Goal: Task Accomplishment & Management: Complete application form

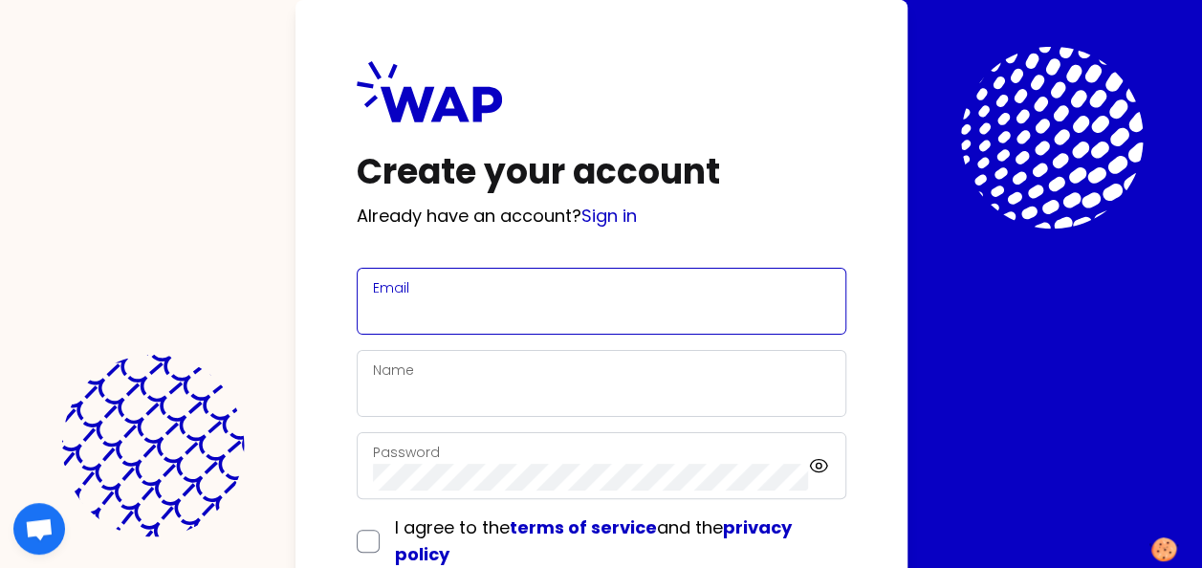
click at [546, 304] on input "Email" at bounding box center [601, 312] width 457 height 27
type input "[PERSON_NAME][EMAIL_ADDRESS][DOMAIN_NAME]"
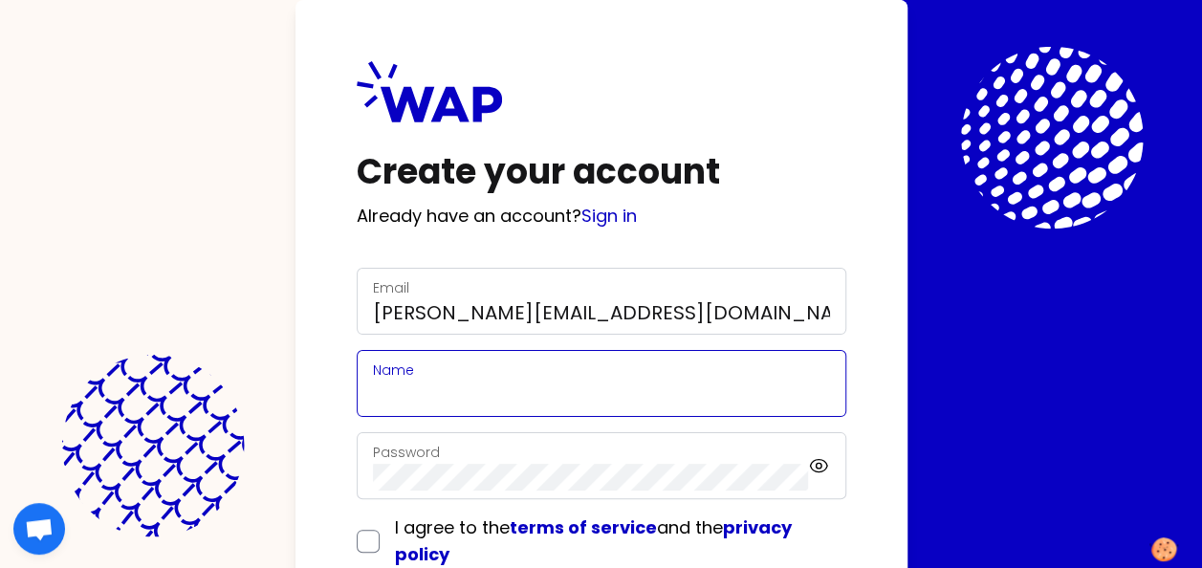
type input "[PERSON_NAME]"
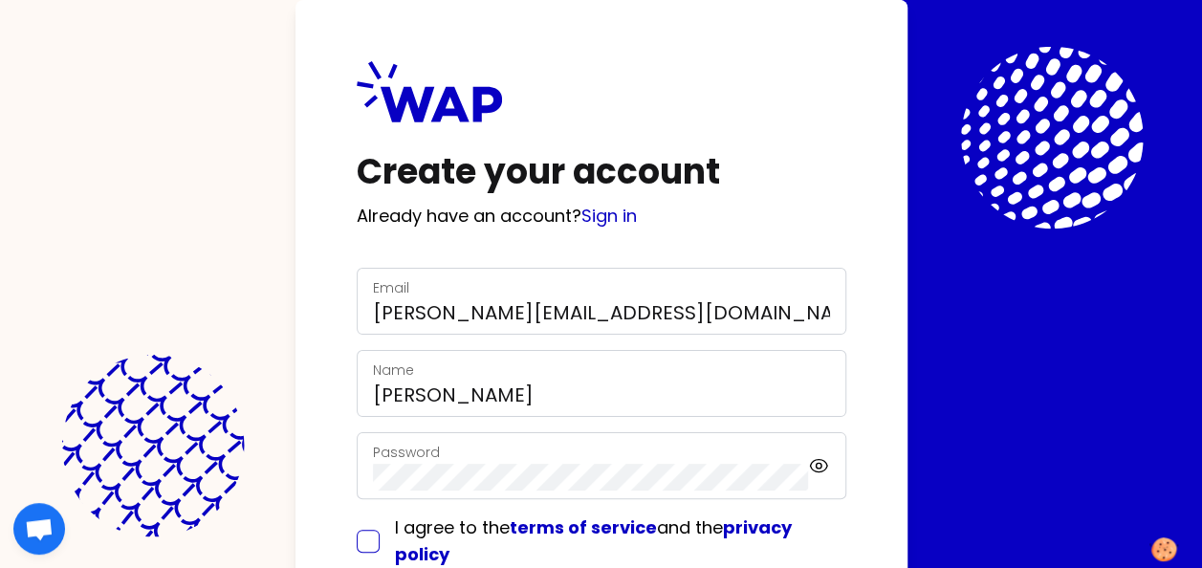
click at [360, 549] on input "checkbox" at bounding box center [368, 541] width 23 height 23
checkbox input "true"
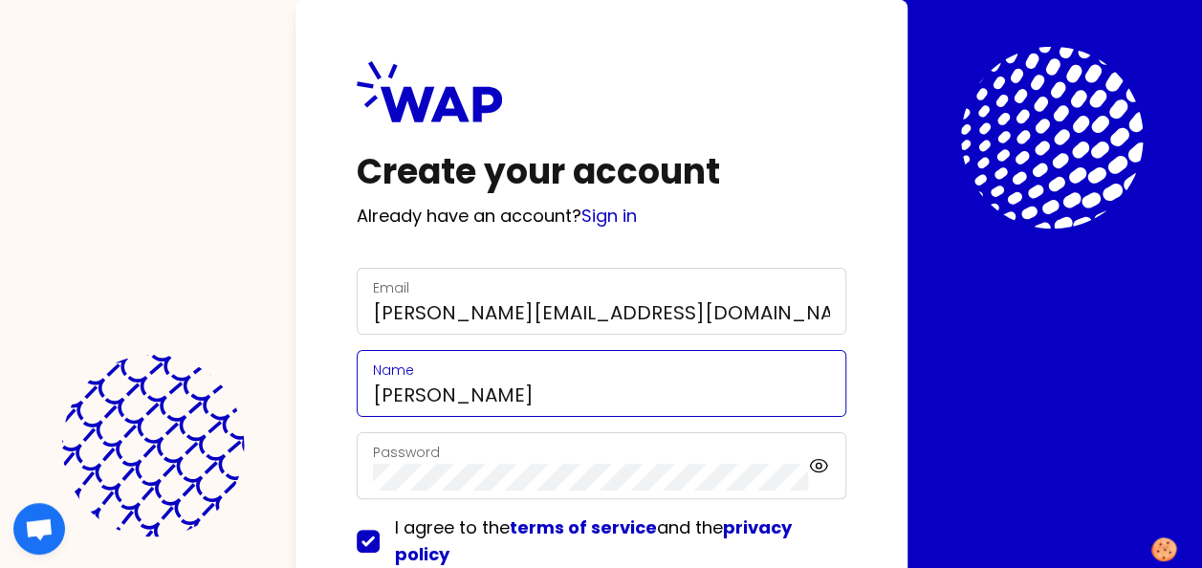
click at [717, 392] on input "[PERSON_NAME]" at bounding box center [601, 395] width 457 height 27
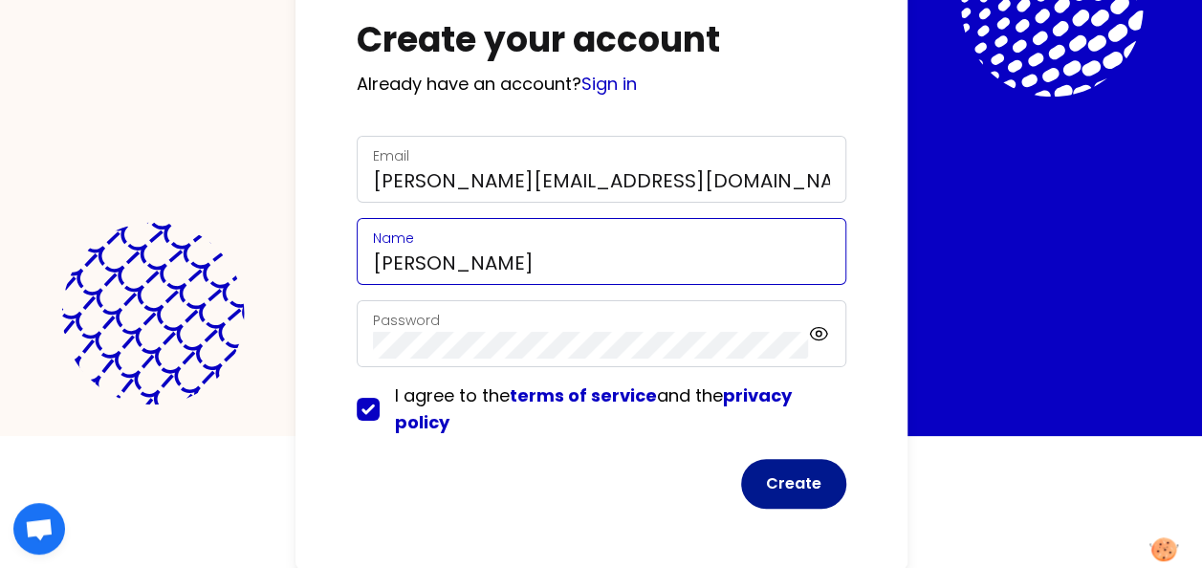
type input "[PERSON_NAME]"
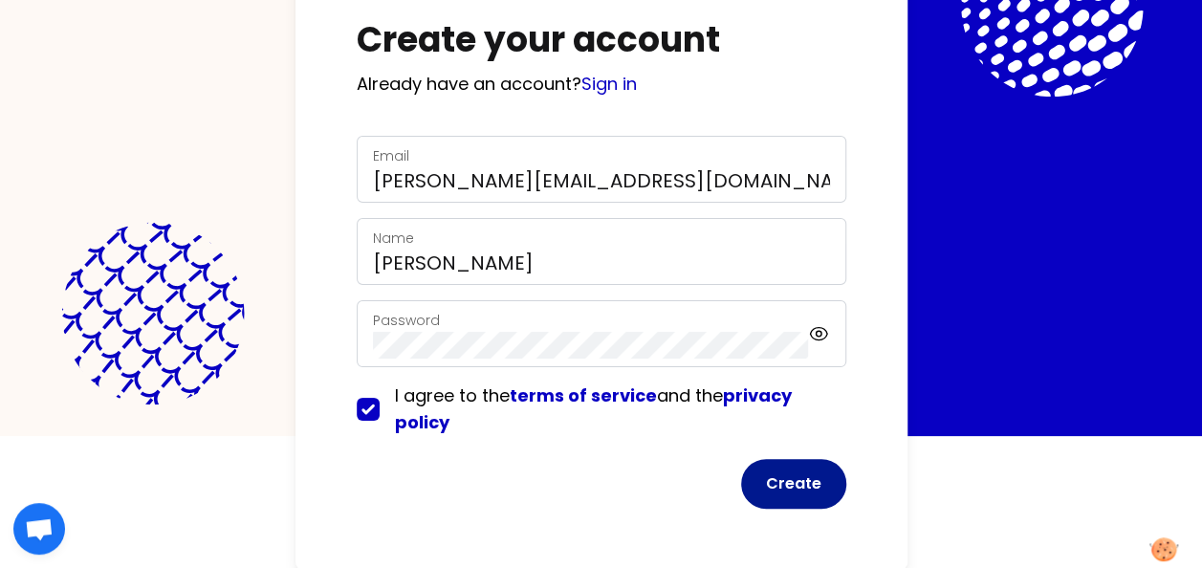
click at [782, 476] on button "Create" at bounding box center [793, 484] width 105 height 50
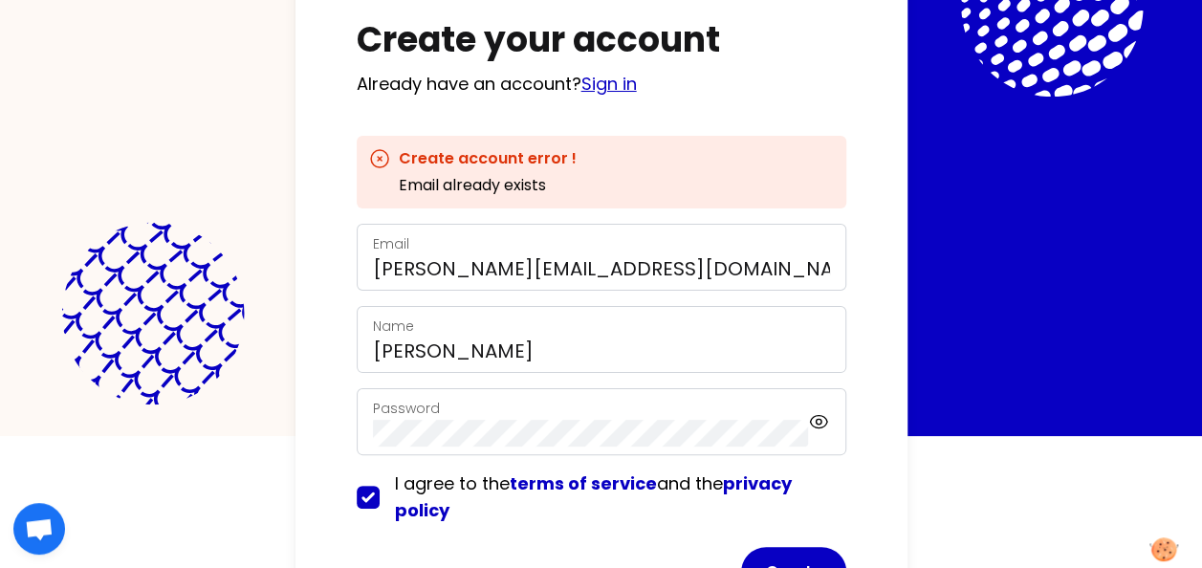
click at [623, 86] on link "Sign in" at bounding box center [608, 84] width 55 height 24
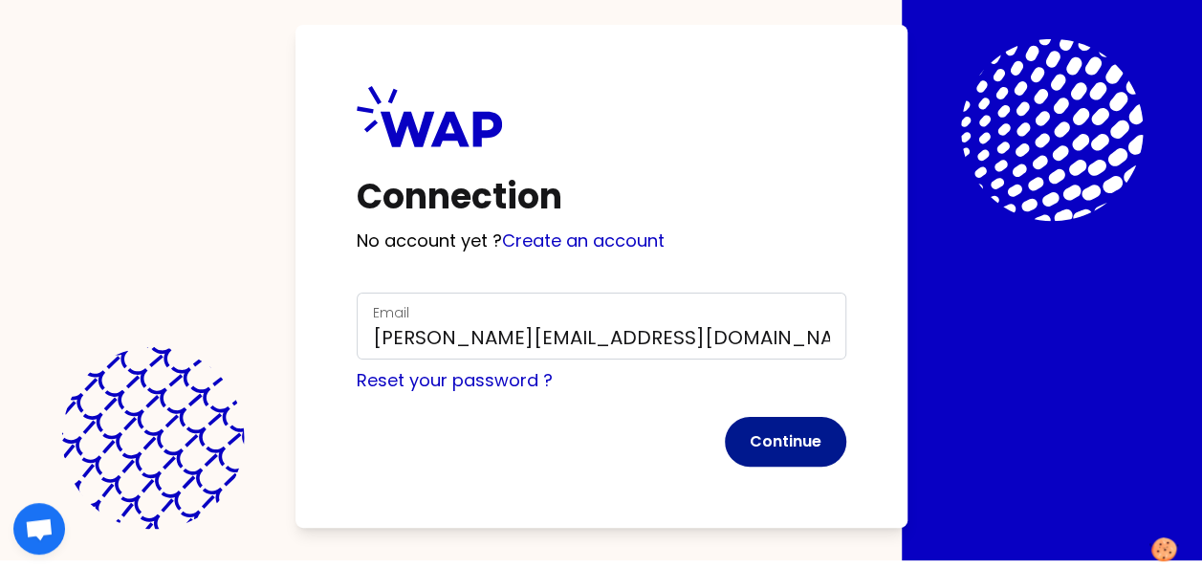
click at [814, 451] on button "Continue" at bounding box center [785, 442] width 121 height 50
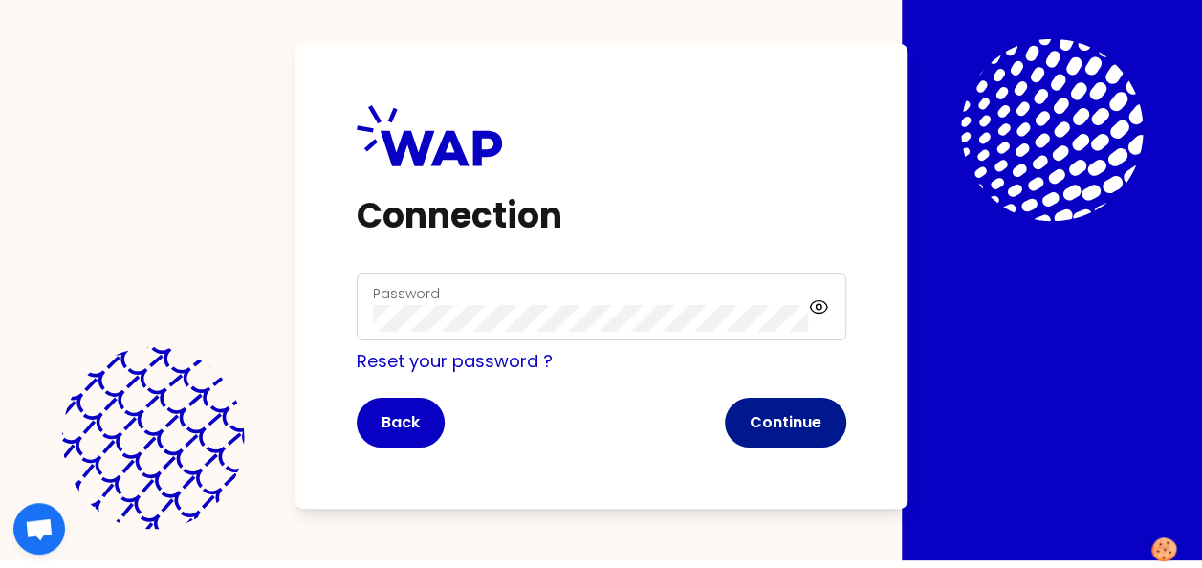
click at [794, 426] on button "Continue" at bounding box center [785, 423] width 121 height 50
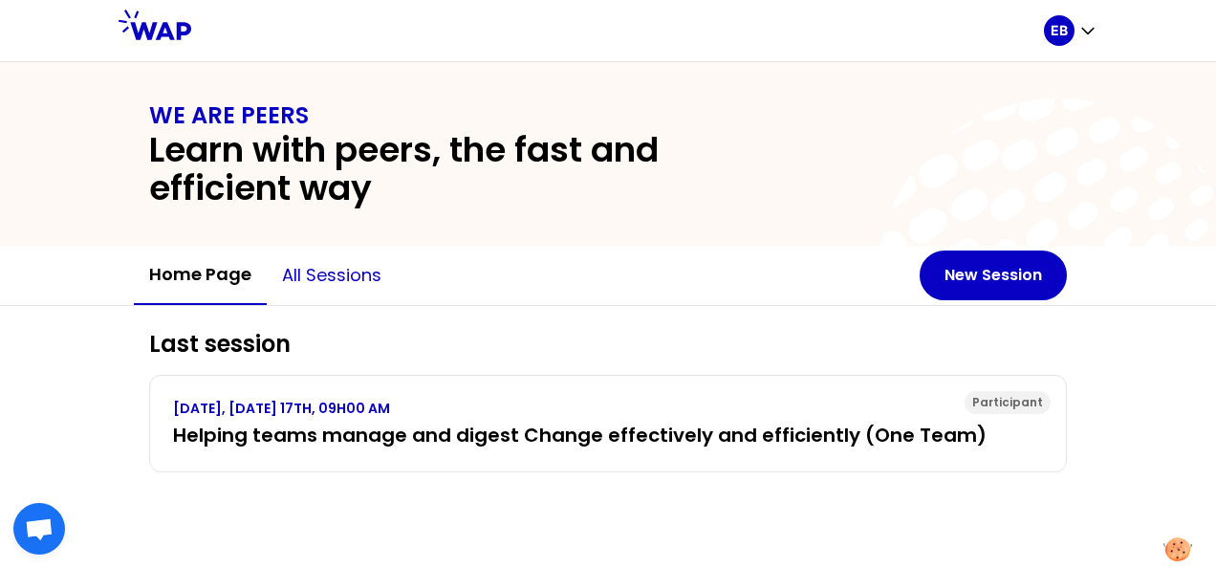
click at [321, 279] on button "All sessions" at bounding box center [332, 275] width 130 height 57
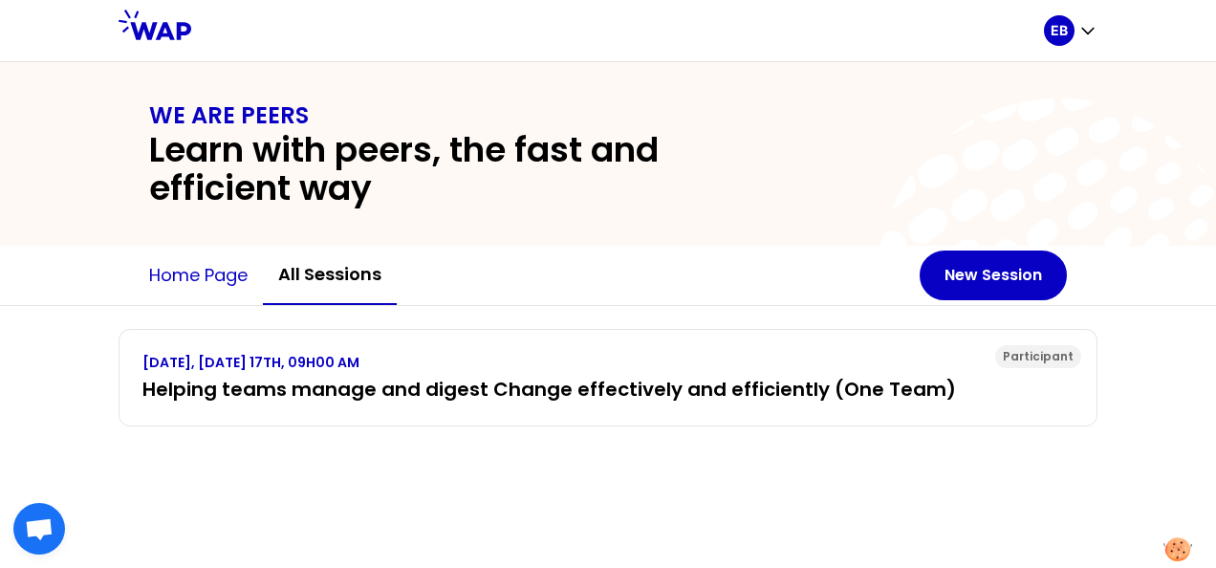
click at [192, 284] on button "Home page" at bounding box center [198, 275] width 129 height 57
